Goal: Task Accomplishment & Management: Manage account settings

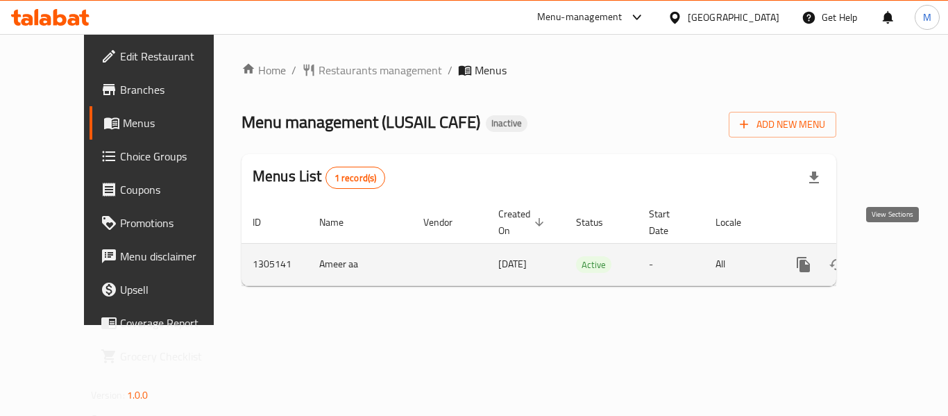
click at [899, 256] on icon "enhanced table" at bounding box center [903, 264] width 17 height 17
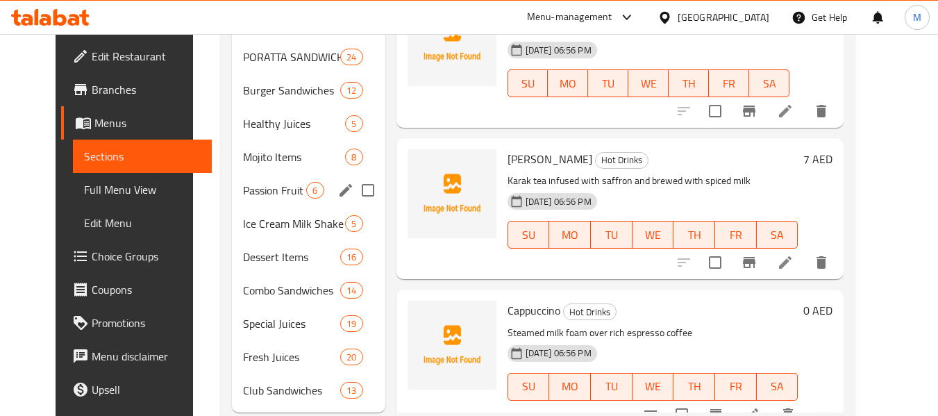
scroll to position [353, 0]
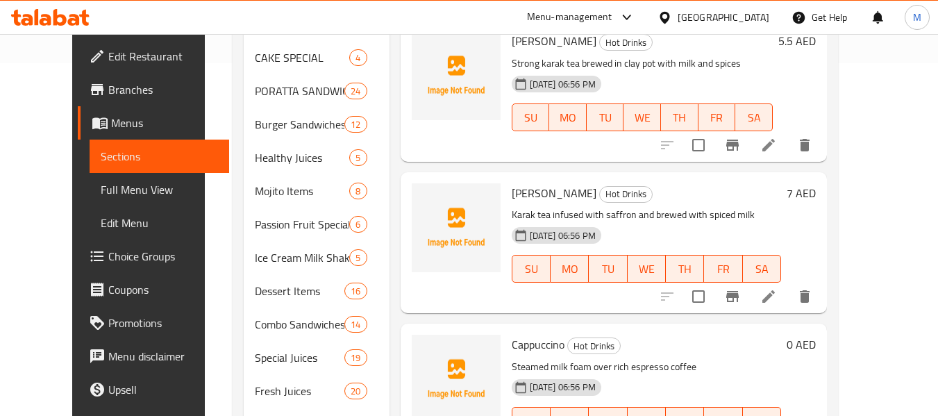
drag, startPoint x: 91, startPoint y: 185, endPoint x: 85, endPoint y: 173, distance: 13.7
click at [101, 185] on span "Full Menu View" at bounding box center [159, 189] width 117 height 17
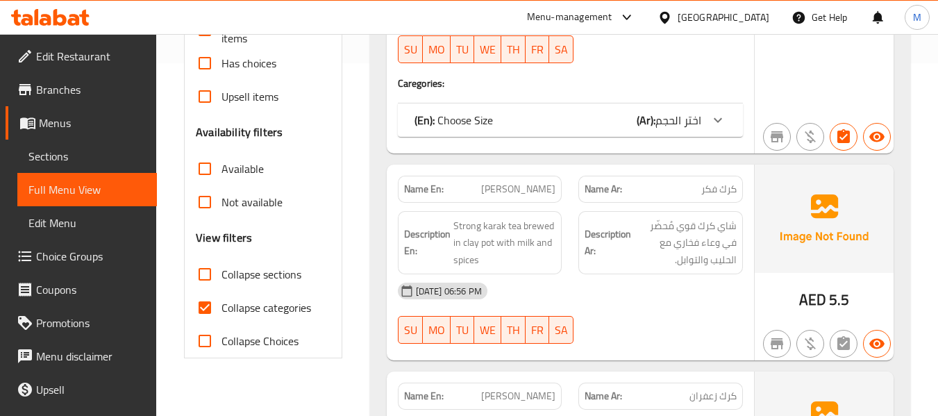
click at [79, 161] on span "Sections" at bounding box center [86, 156] width 117 height 17
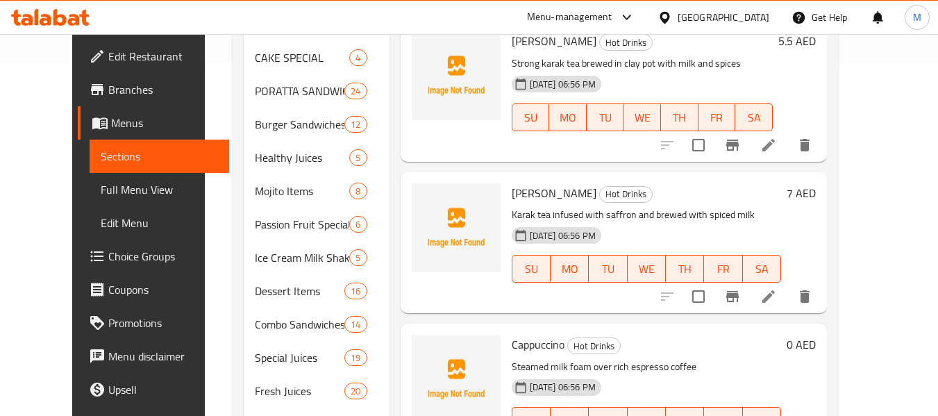
scroll to position [222, 0]
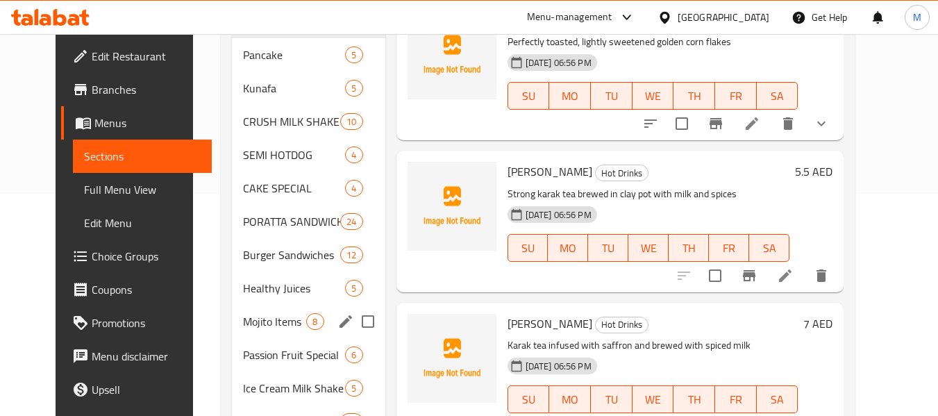
click at [355, 323] on input "Menu sections" at bounding box center [367, 321] width 29 height 29
checkbox input "true"
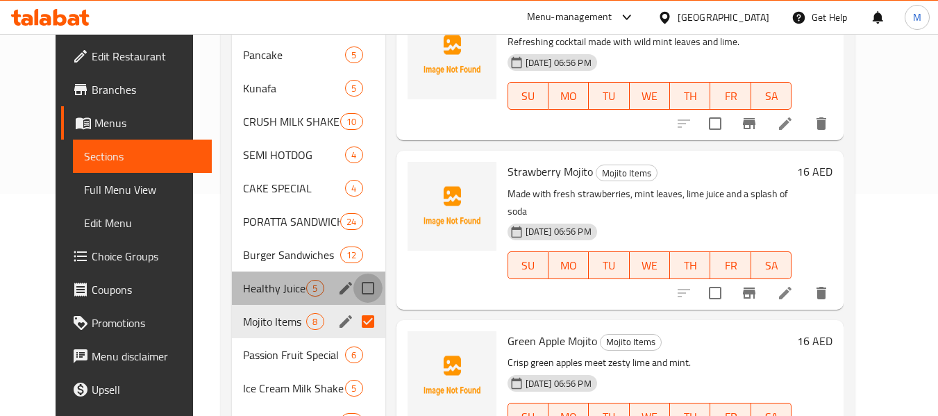
click at [356, 291] on input "Menu sections" at bounding box center [367, 288] width 29 height 29
checkbox input "true"
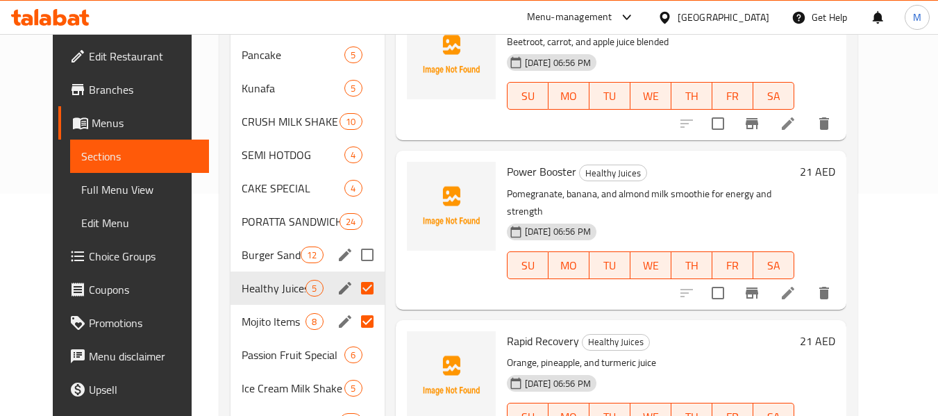
click at [357, 258] on input "Menu sections" at bounding box center [367, 254] width 29 height 29
checkbox input "true"
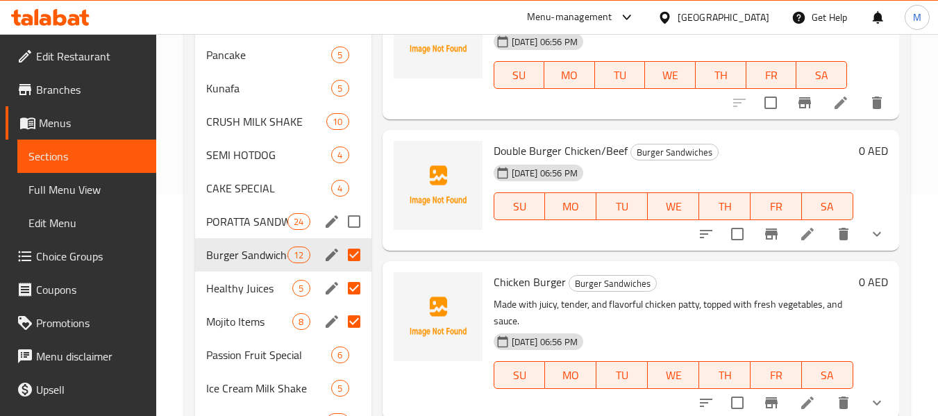
click at [358, 223] on input "Menu sections" at bounding box center [353, 221] width 29 height 29
checkbox input "true"
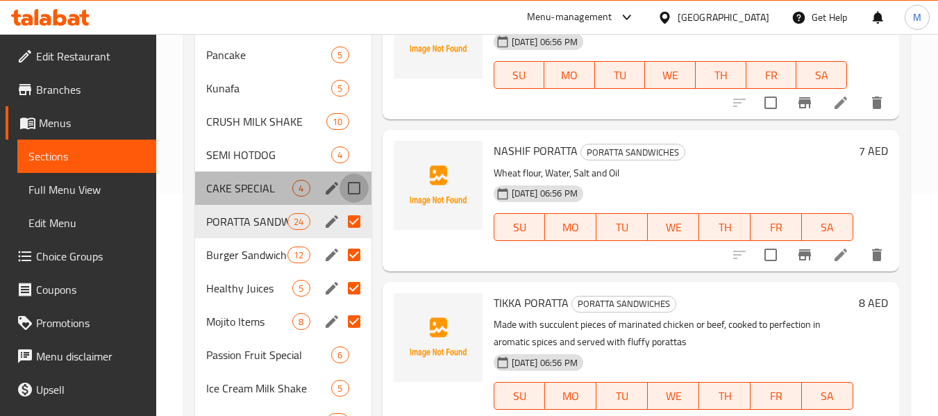
click at [360, 197] on input "Menu sections" at bounding box center [353, 188] width 29 height 29
checkbox input "true"
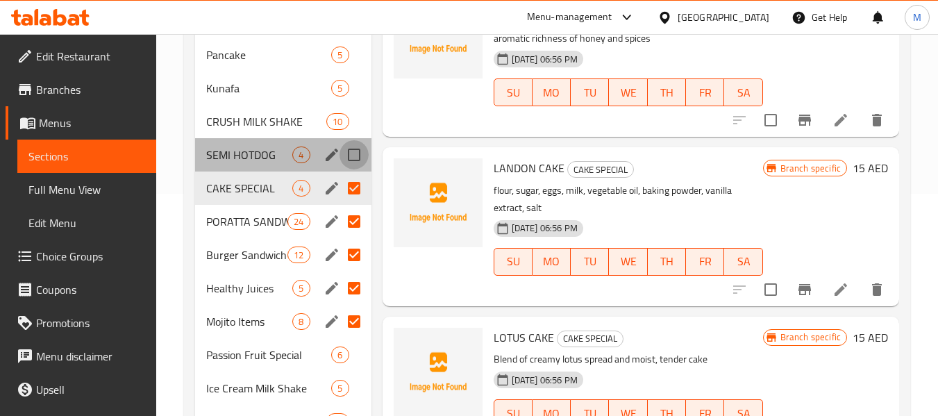
click at [360, 155] on input "Menu sections" at bounding box center [353, 154] width 29 height 29
checkbox input "true"
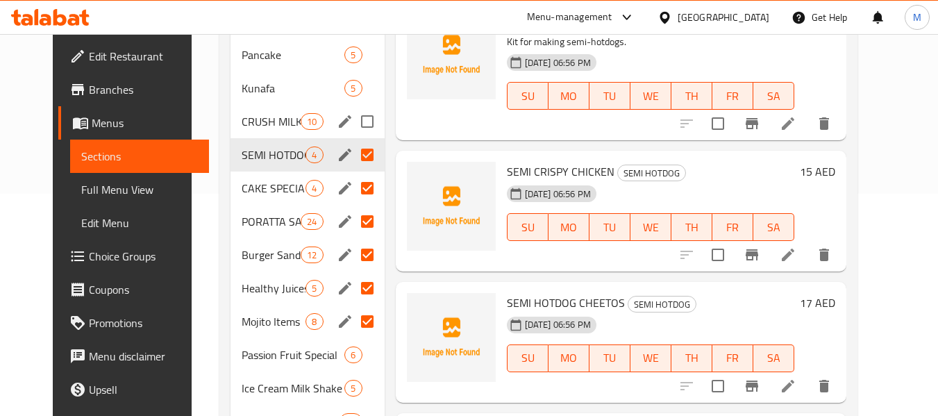
click at [360, 128] on input "Menu sections" at bounding box center [367, 121] width 29 height 29
checkbox input "true"
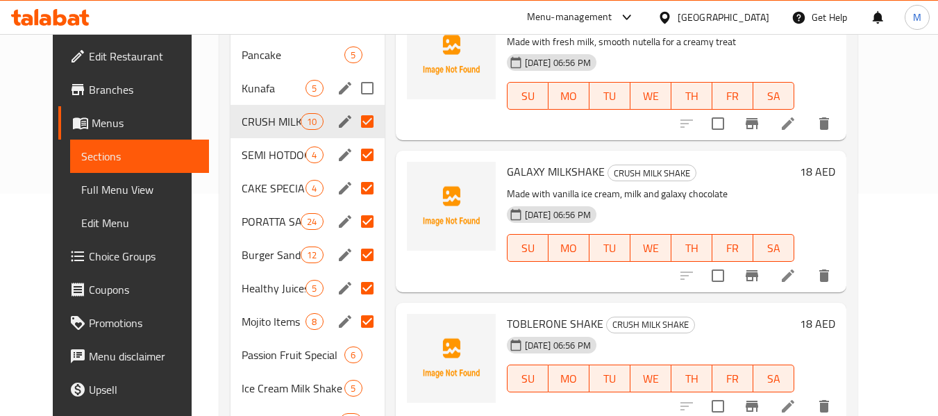
click at [360, 92] on input "Menu sections" at bounding box center [367, 88] width 29 height 29
checkbox input "true"
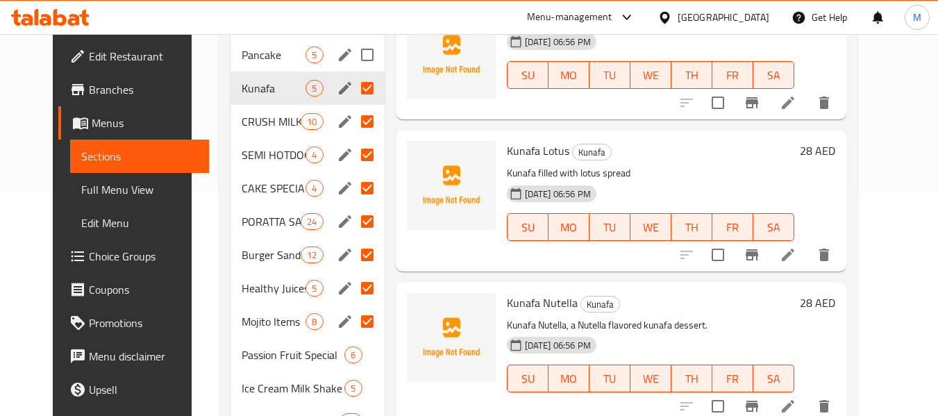
click at [361, 49] on input "Menu sections" at bounding box center [367, 54] width 29 height 29
checkbox input "true"
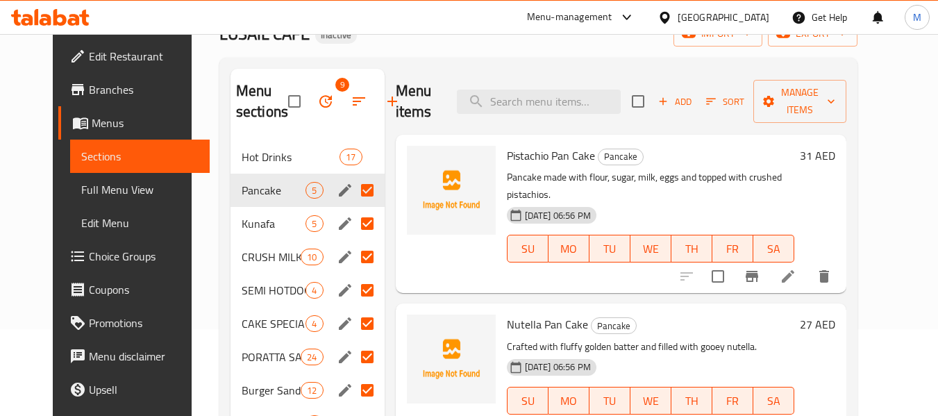
scroll to position [83, 0]
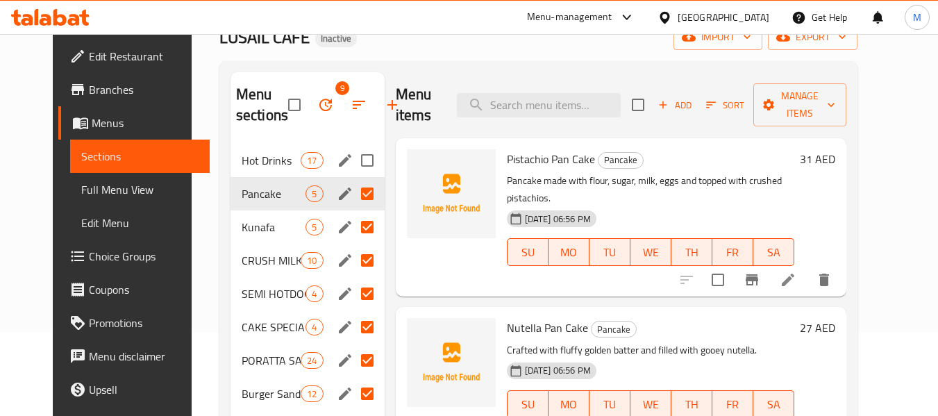
click at [361, 156] on input "Menu sections" at bounding box center [367, 160] width 29 height 29
checkbox input "true"
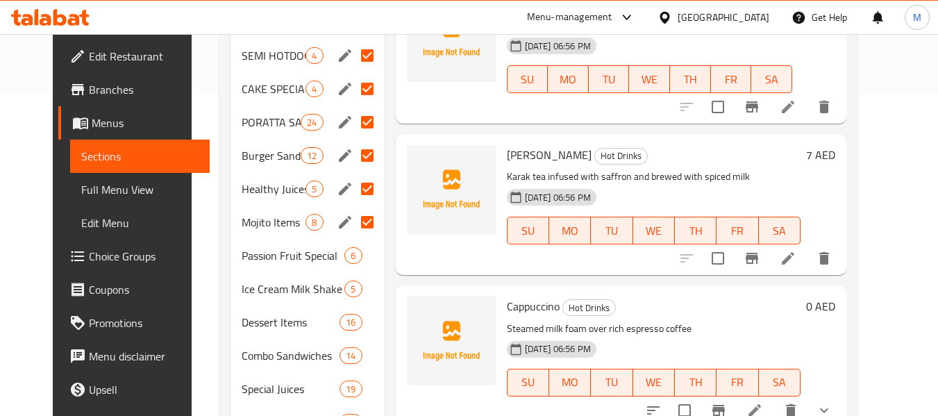
scroll to position [361, 0]
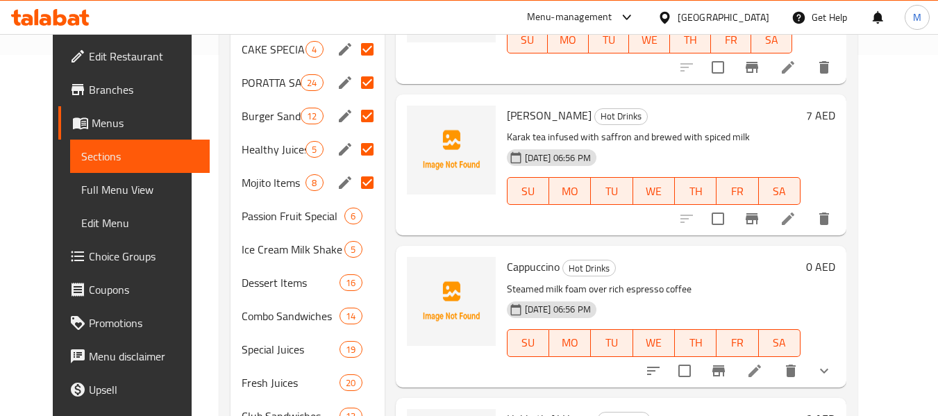
click at [81, 195] on span "Full Menu View" at bounding box center [139, 189] width 117 height 17
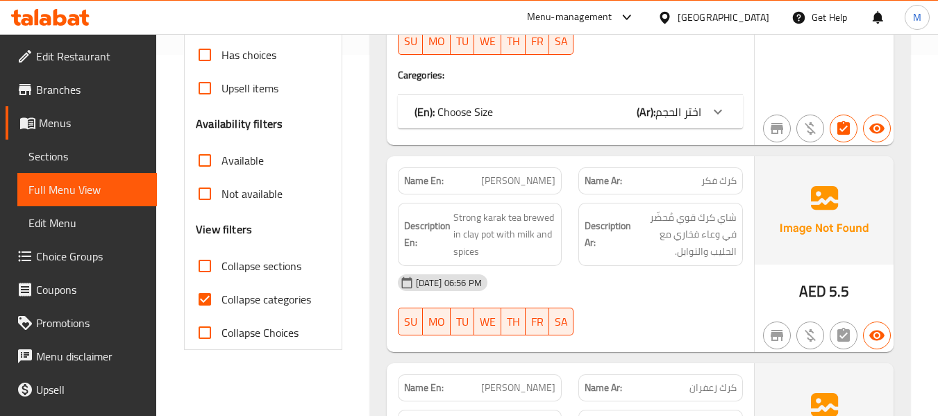
click at [260, 269] on span "Collapse sections" at bounding box center [261, 266] width 80 height 17
click at [221, 269] on input "Collapse sections" at bounding box center [204, 265] width 33 height 33
checkbox input "true"
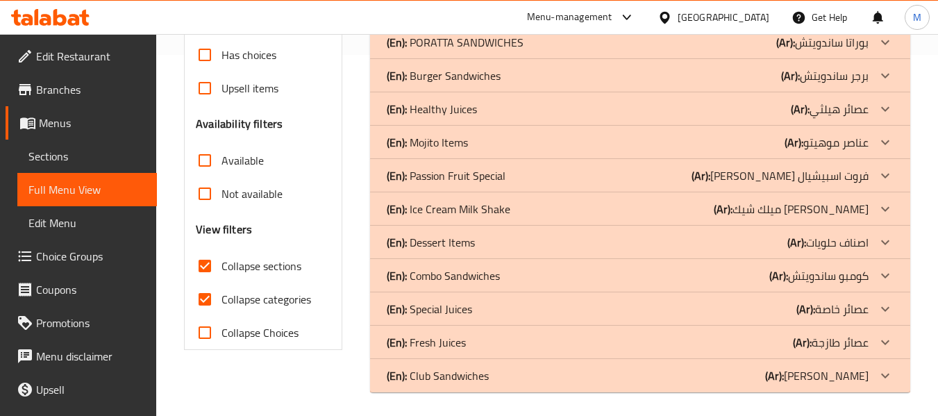
scroll to position [365, 0]
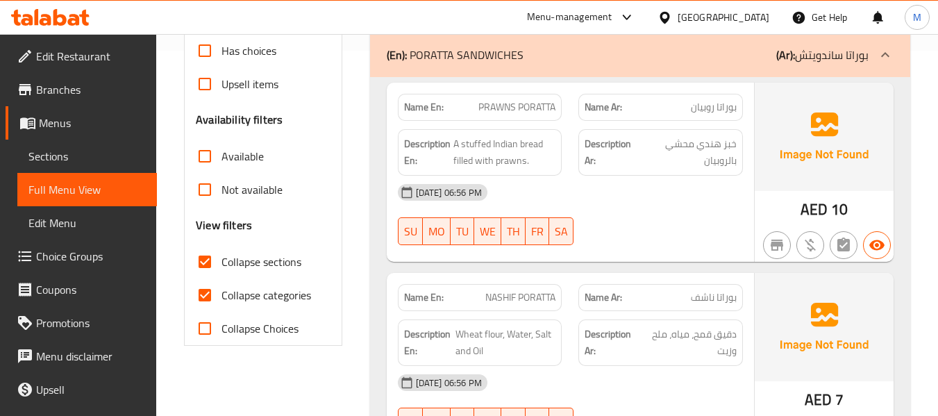
scroll to position [296, 0]
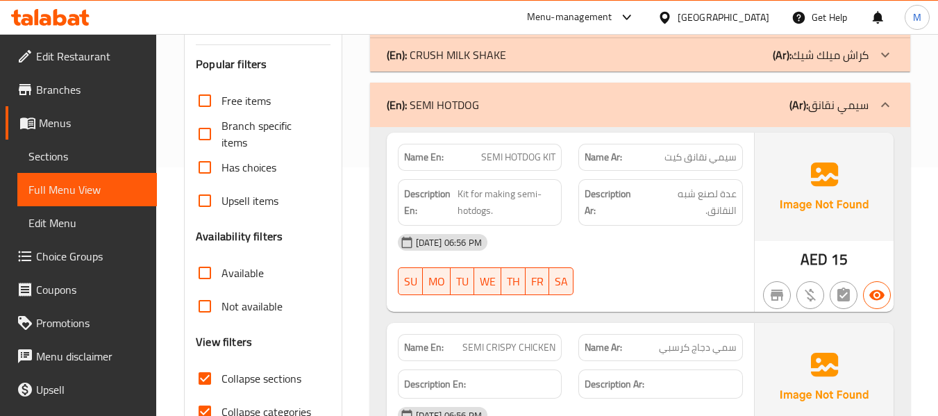
scroll to position [157, 0]
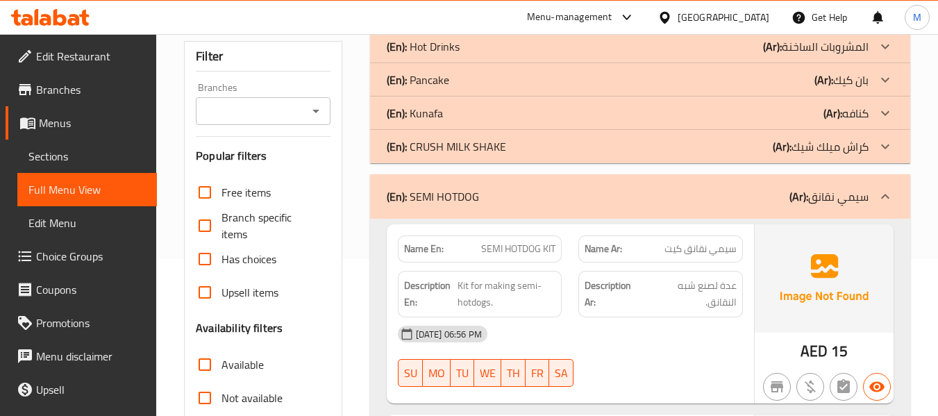
click at [875, 63] on div at bounding box center [884, 46] width 33 height 33
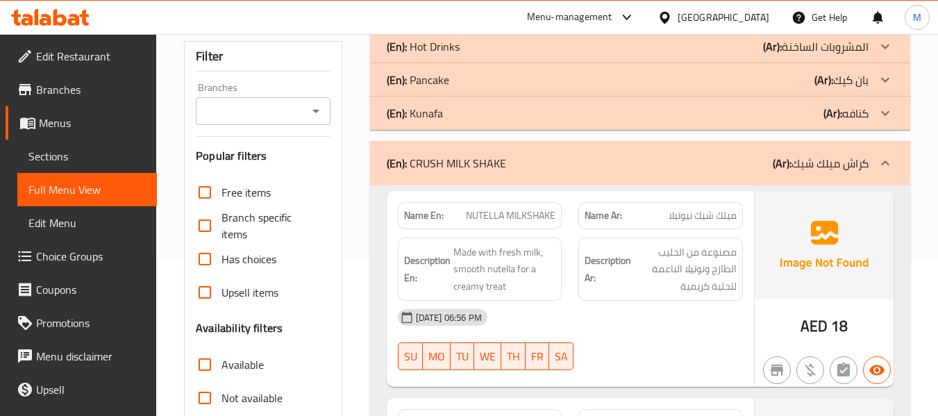
click at [862, 55] on p "(Ar): كنافه" at bounding box center [816, 46] width 106 height 17
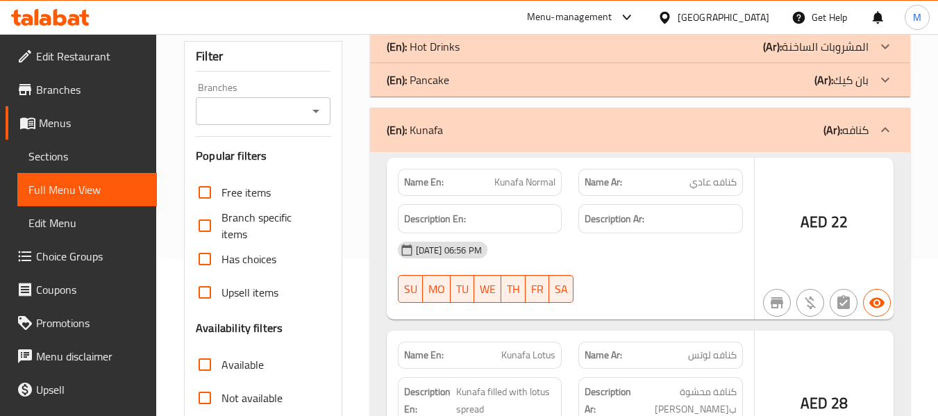
click at [875, 63] on div at bounding box center [884, 46] width 33 height 33
click at [878, 40] on icon at bounding box center [885, 46] width 17 height 17
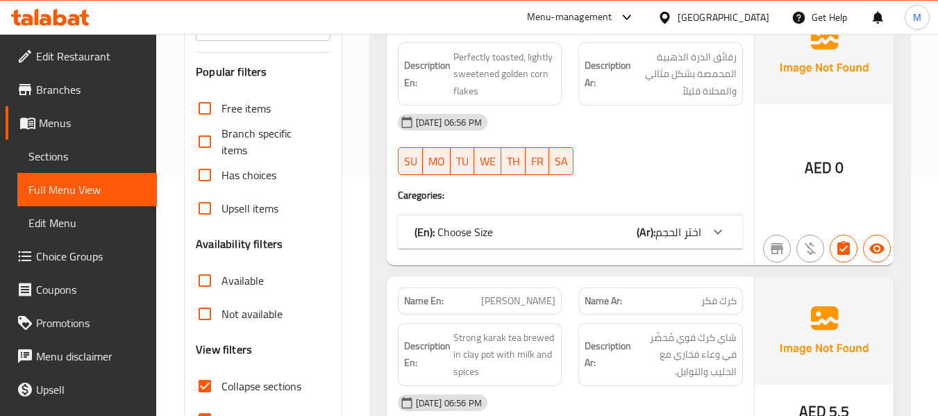
scroll to position [365, 0]
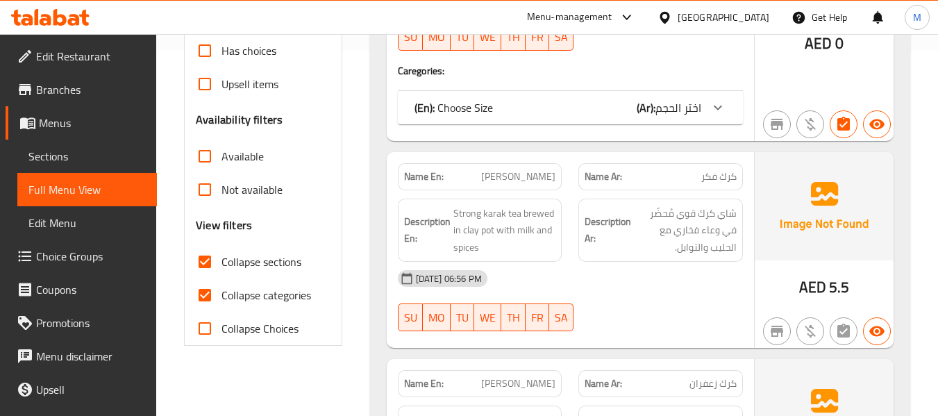
click at [255, 294] on span "Collapse categories" at bounding box center [266, 295] width 90 height 17
click at [221, 294] on input "Collapse categories" at bounding box center [204, 294] width 33 height 33
checkbox input "false"
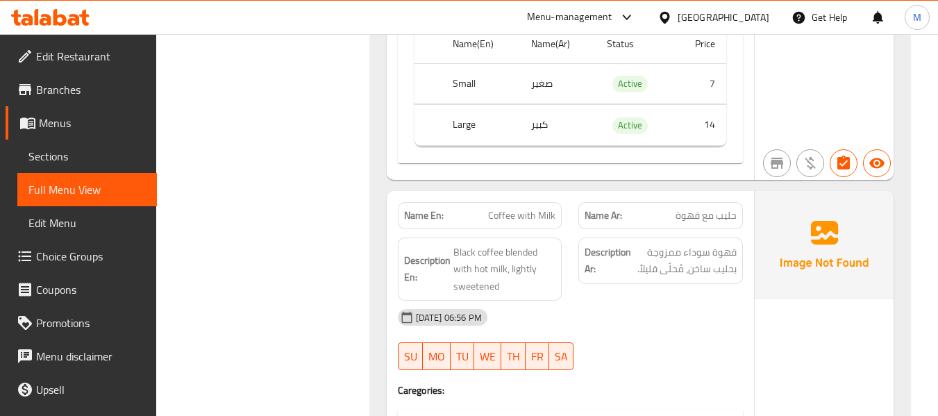
scroll to position [2638, 0]
click at [35, 23] on icon at bounding box center [37, 17] width 4 height 16
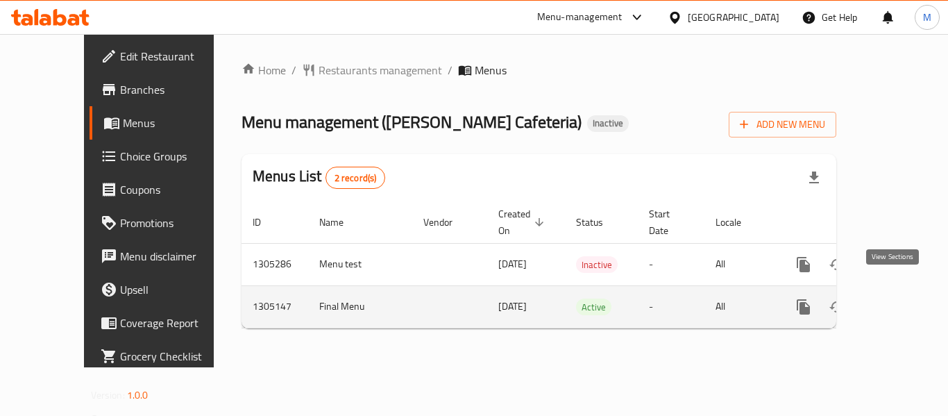
click at [907, 290] on link "enhanced table" at bounding box center [903, 306] width 33 height 33
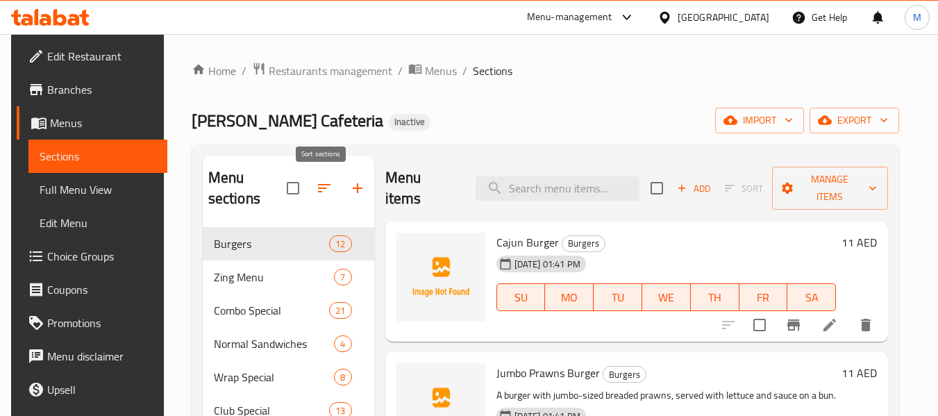
click at [320, 185] on icon "button" at bounding box center [324, 188] width 12 height 8
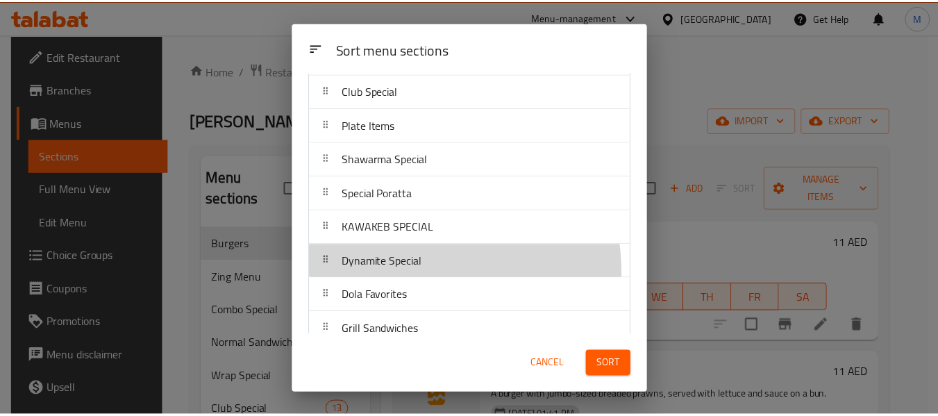
scroll to position [209, 0]
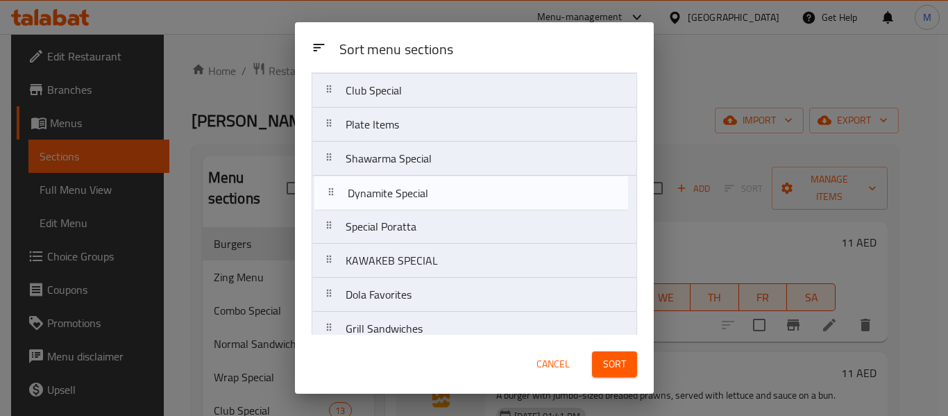
drag, startPoint x: 419, startPoint y: 273, endPoint x: 420, endPoint y: 201, distance: 71.5
click at [420, 201] on nav "Burgers Zing Menu Combo Special Normal Sandwiches Wrap Special Club Special Pla…" at bounding box center [475, 159] width 326 height 512
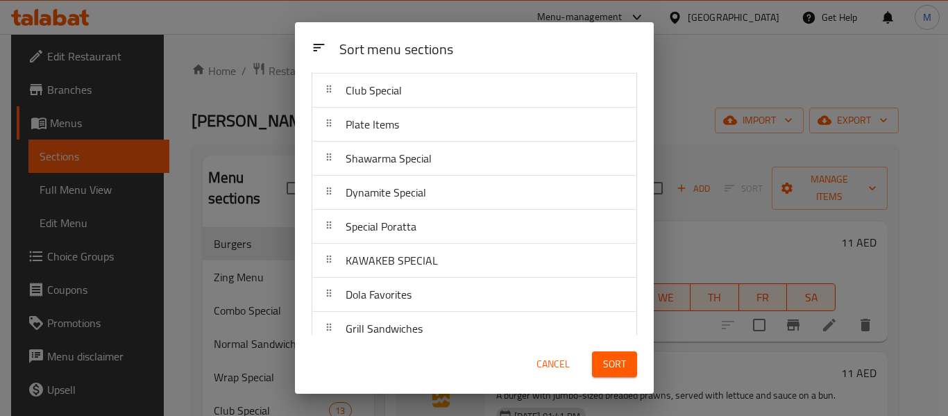
click at [621, 371] on span "Sort" at bounding box center [614, 363] width 23 height 17
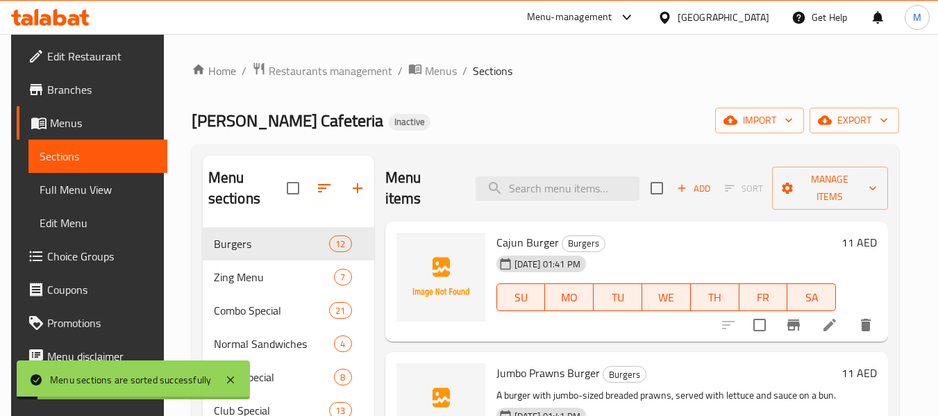
scroll to position [69, 0]
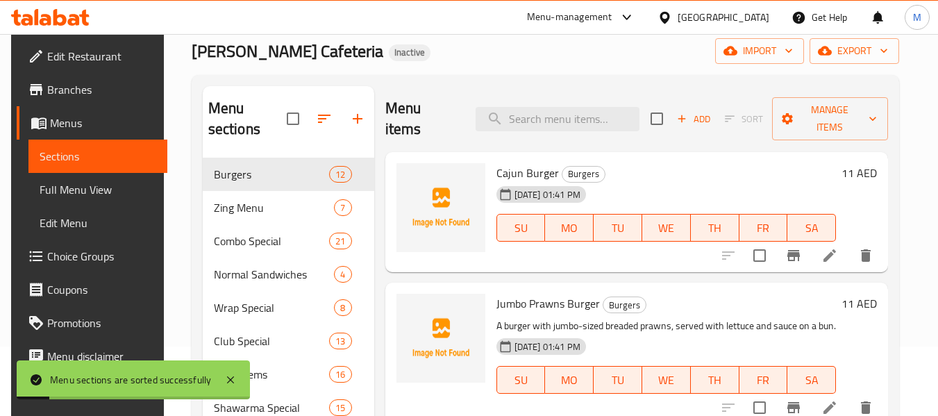
click at [77, 188] on span "Full Menu View" at bounding box center [98, 189] width 117 height 17
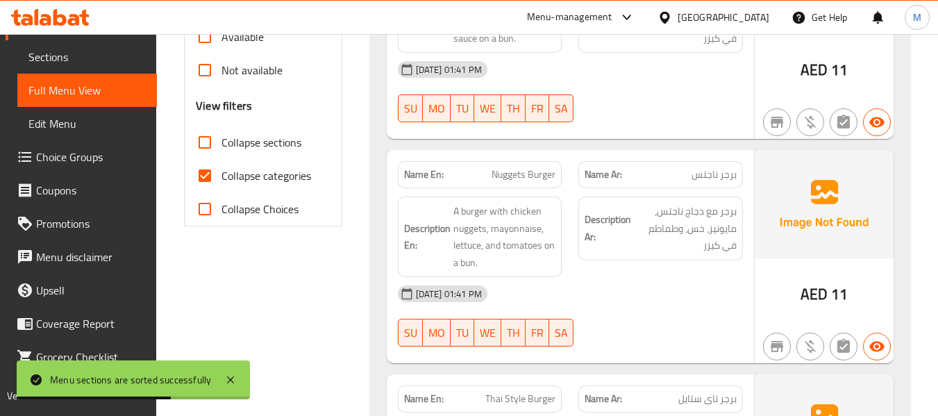
scroll to position [486, 0]
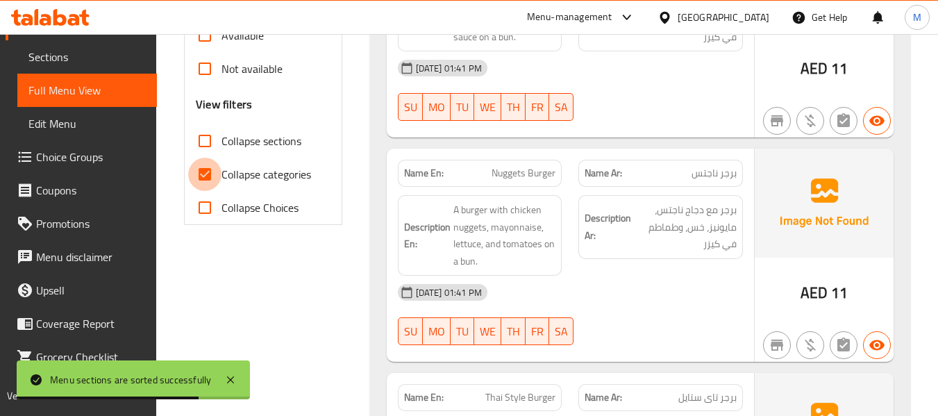
click at [209, 180] on input "Collapse categories" at bounding box center [204, 174] width 33 height 33
checkbox input "false"
click at [253, 203] on span "Collapse Choices" at bounding box center [259, 207] width 77 height 17
click at [221, 203] on input "Collapse Choices" at bounding box center [204, 207] width 33 height 33
checkbox input "true"
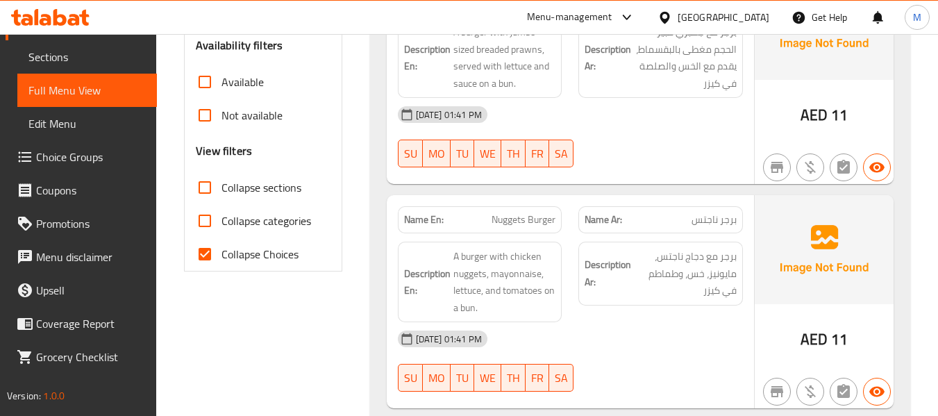
scroll to position [417, 0]
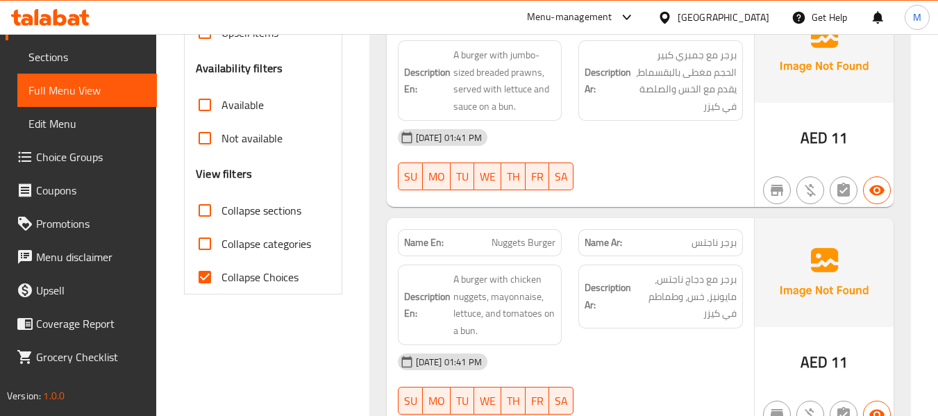
drag, startPoint x: 240, startPoint y: 239, endPoint x: 245, endPoint y: 277, distance: 38.5
click at [240, 239] on span "Collapse categories" at bounding box center [266, 243] width 90 height 17
click at [221, 239] on input "Collapse categories" at bounding box center [204, 243] width 33 height 33
checkbox input "true"
click at [246, 282] on span "Collapse Choices" at bounding box center [259, 277] width 77 height 17
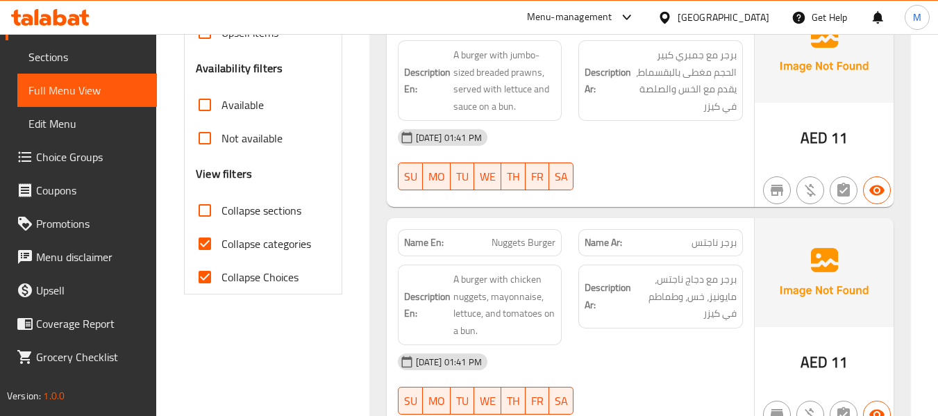
click at [221, 282] on input "Collapse Choices" at bounding box center [204, 276] width 33 height 33
checkbox input "false"
click at [262, 214] on span "Collapse sections" at bounding box center [261, 210] width 80 height 17
click at [221, 214] on input "Collapse sections" at bounding box center [204, 210] width 33 height 33
checkbox input "true"
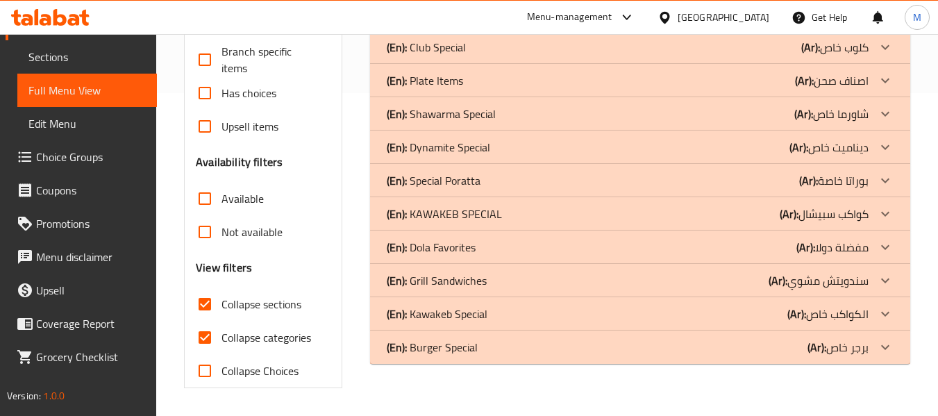
scroll to position [323, 0]
click at [278, 341] on span "Collapse categories" at bounding box center [266, 337] width 90 height 17
click at [221, 341] on input "Collapse categories" at bounding box center [204, 337] width 33 height 33
checkbox input "false"
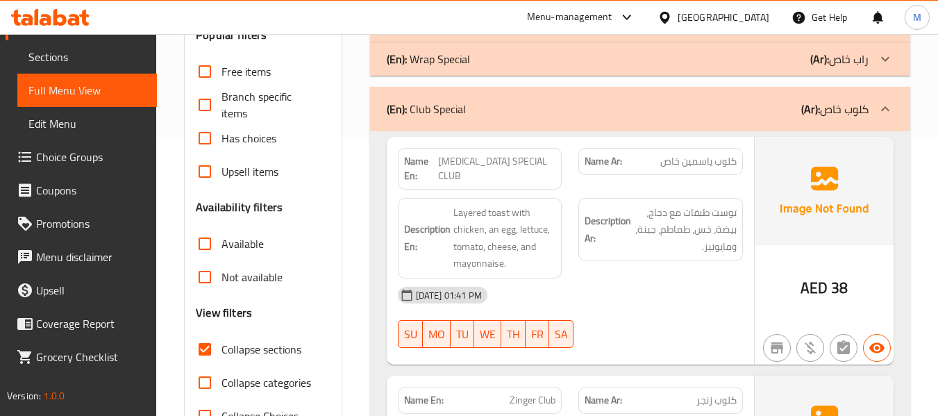
scroll to position [253, 0]
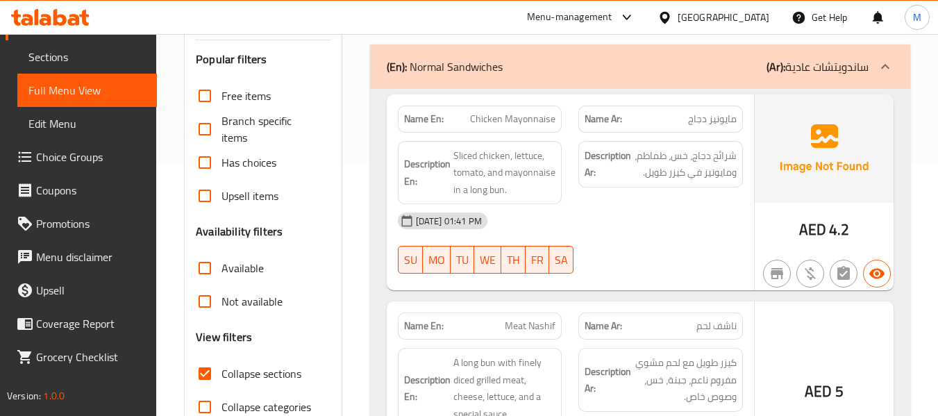
scroll to position [115, 0]
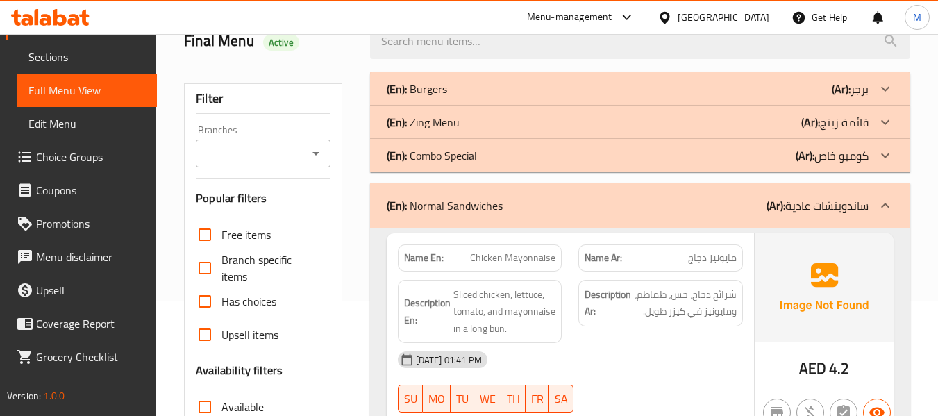
click at [848, 97] on p "(Ar): كومبو خاص" at bounding box center [850, 89] width 37 height 17
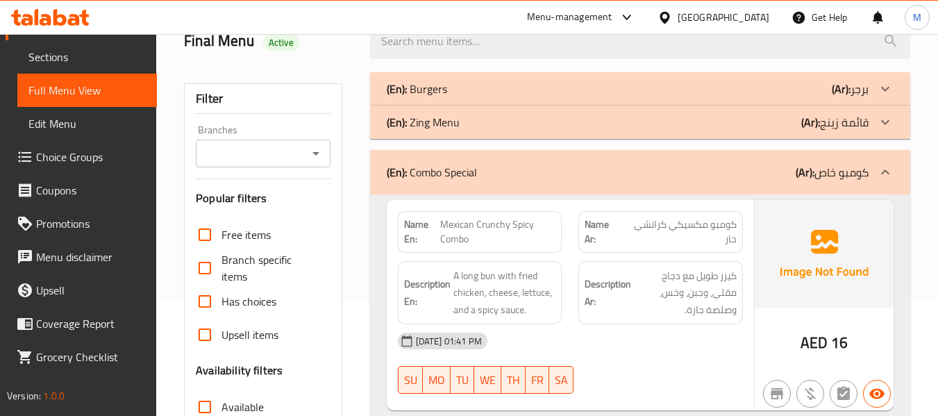
click at [848, 97] on p "(Ar): قائمة زينج" at bounding box center [850, 89] width 37 height 17
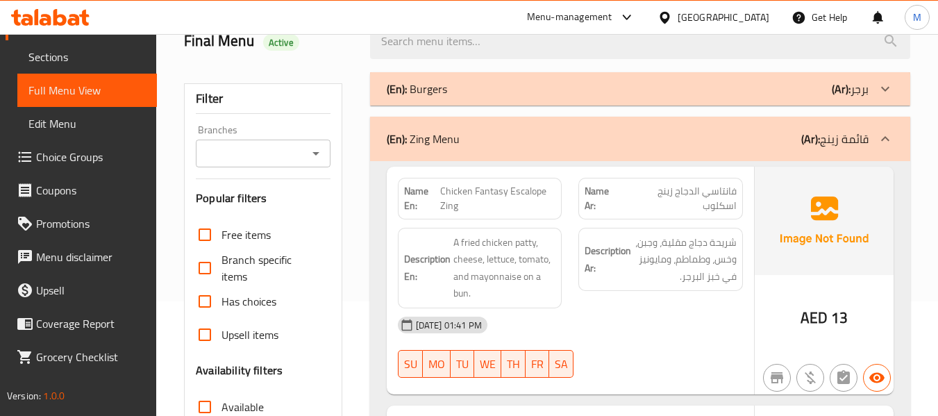
click at [848, 92] on b "(Ar):" at bounding box center [841, 88] width 19 height 21
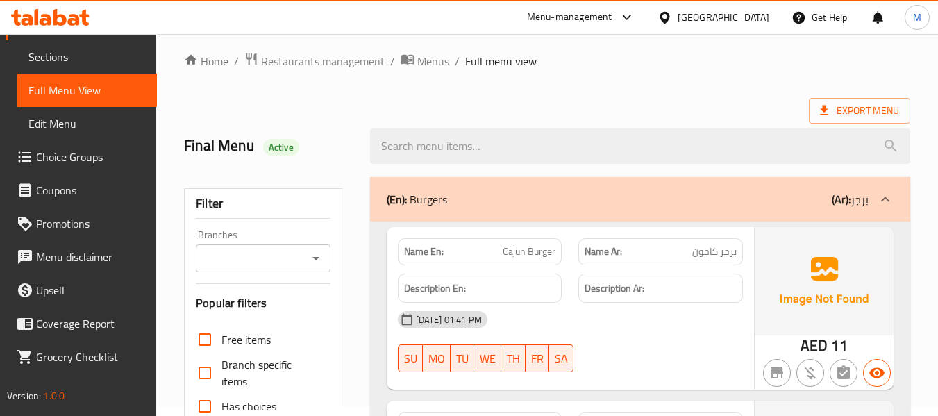
scroll to position [0, 0]
